Goal: Navigation & Orientation: Find specific page/section

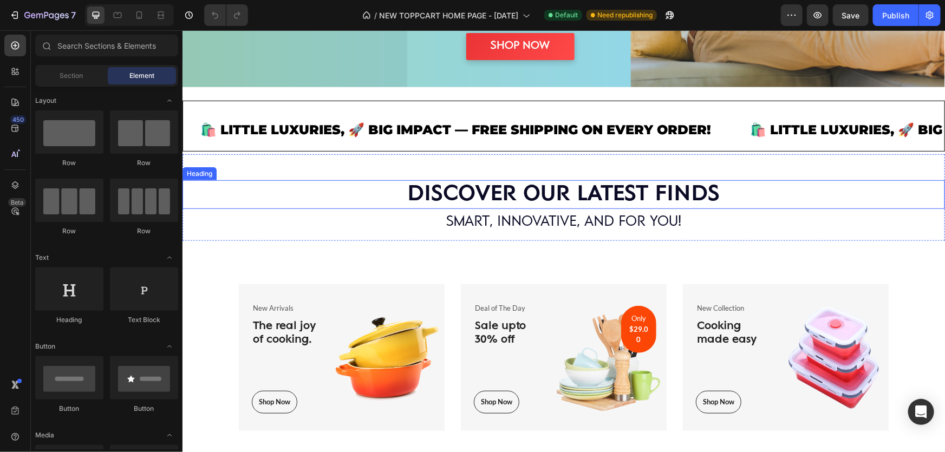
scroll to position [295, 0]
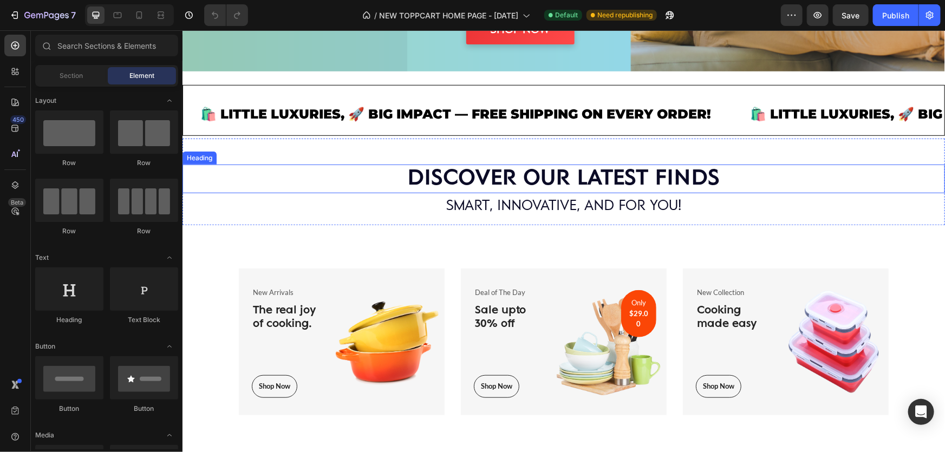
click at [489, 172] on h2 "DISCOVER OUR LATEST FINDS" at bounding box center [563, 178] width 762 height 29
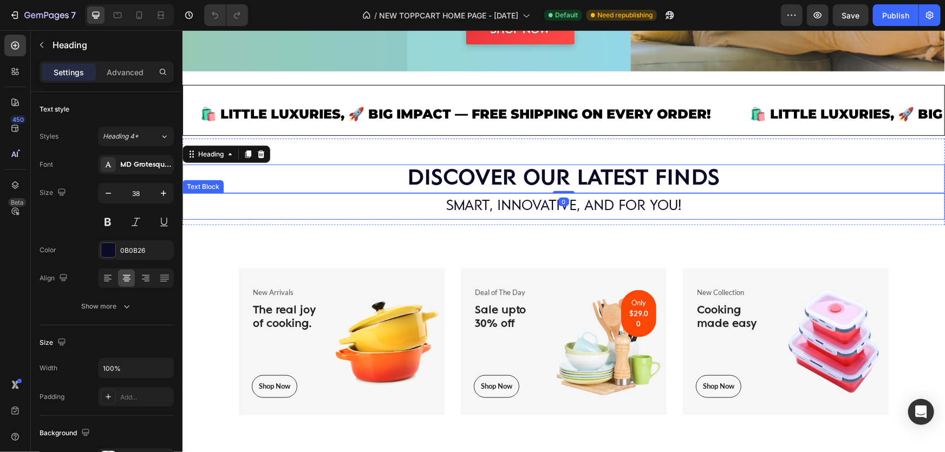
click at [494, 194] on p "SMART, INNOVATIVE, AND FOR YOU!" at bounding box center [563, 206] width 760 height 24
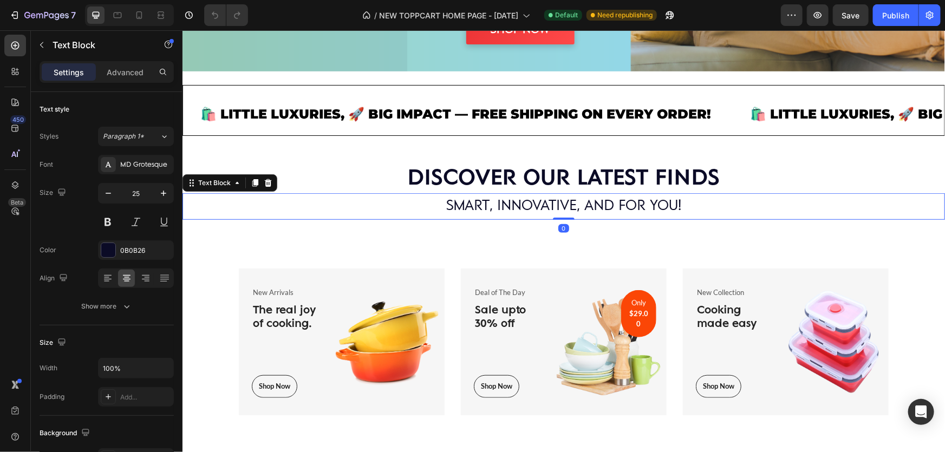
click at [491, 200] on p "SMART, INNOVATIVE, AND FOR YOU!" at bounding box center [563, 206] width 760 height 24
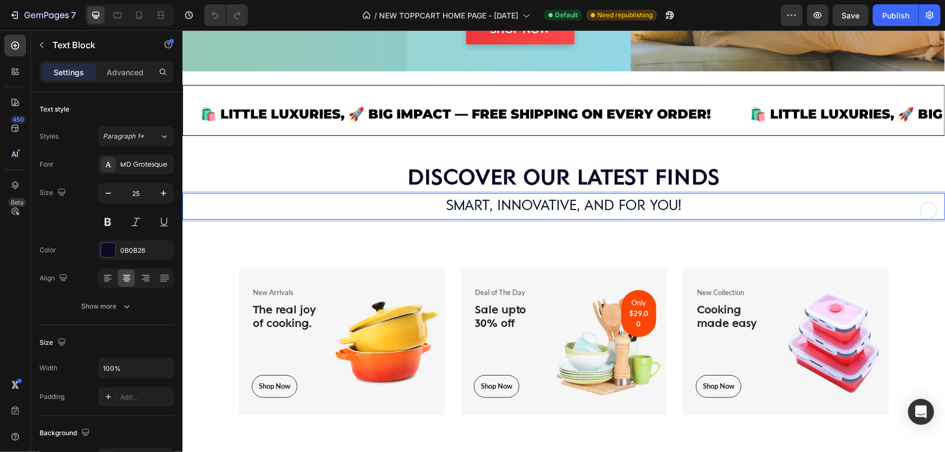
click at [617, 200] on p "SMART, INNOVATIVE, AND FOR YOU!" at bounding box center [563, 206] width 760 height 24
click at [675, 202] on p "SMART, INNOVATIVE, AND FOR YOU!" at bounding box center [563, 206] width 760 height 24
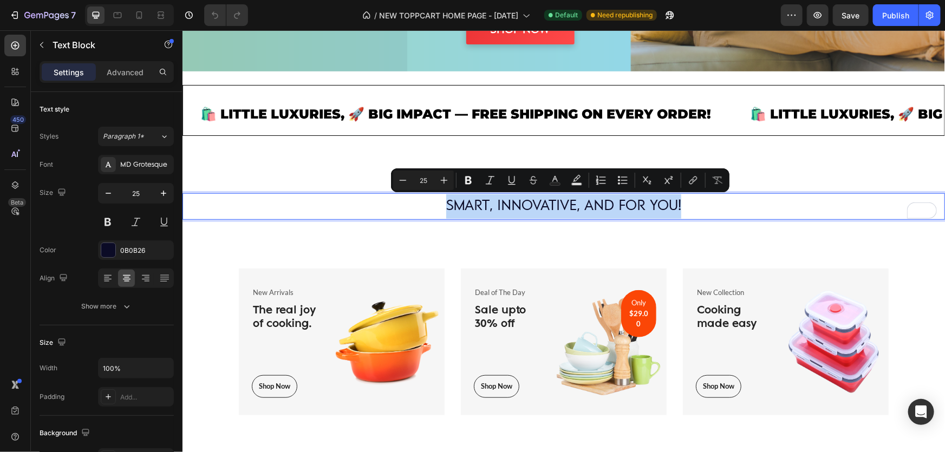
drag, startPoint x: 682, startPoint y: 203, endPoint x: 445, endPoint y: 198, distance: 237.7
click at [445, 198] on p "SMART, INNOVATIVE, AND FOR YOU!" at bounding box center [563, 206] width 760 height 24
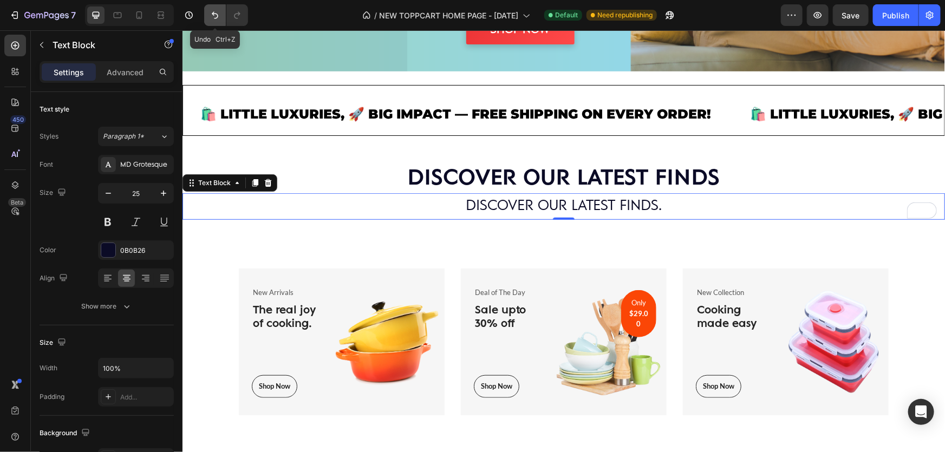
click at [213, 15] on icon "Undo/Redo" at bounding box center [215, 15] width 6 height 7
click at [17, 15] on icon "button" at bounding box center [16, 15] width 5 height 8
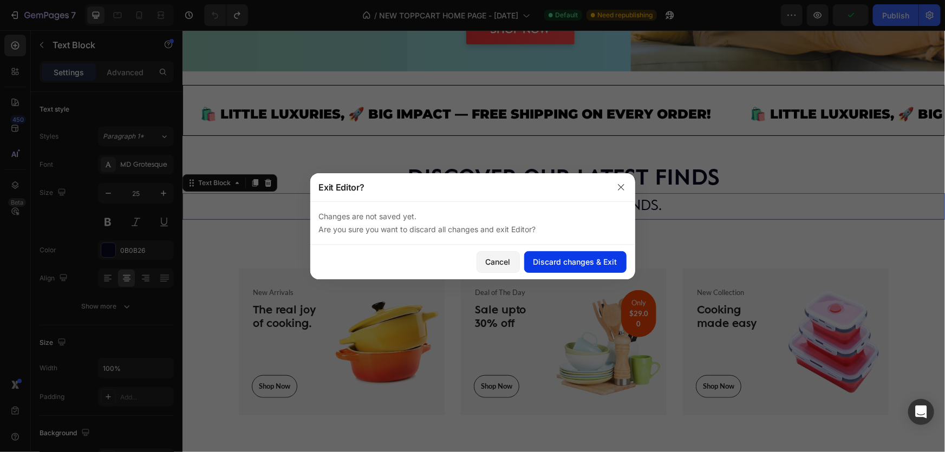
click at [563, 262] on div "Discard changes & Exit" at bounding box center [575, 261] width 84 height 11
